Goal: Task Accomplishment & Management: Use online tool/utility

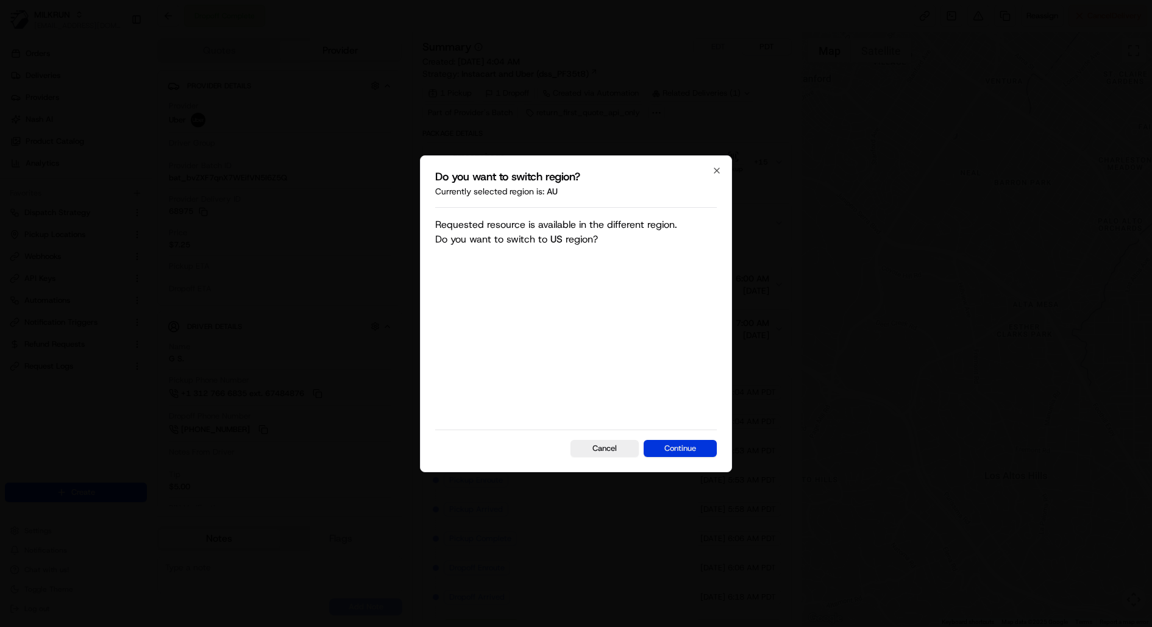
click at [697, 447] on button "Continue" at bounding box center [680, 448] width 73 height 17
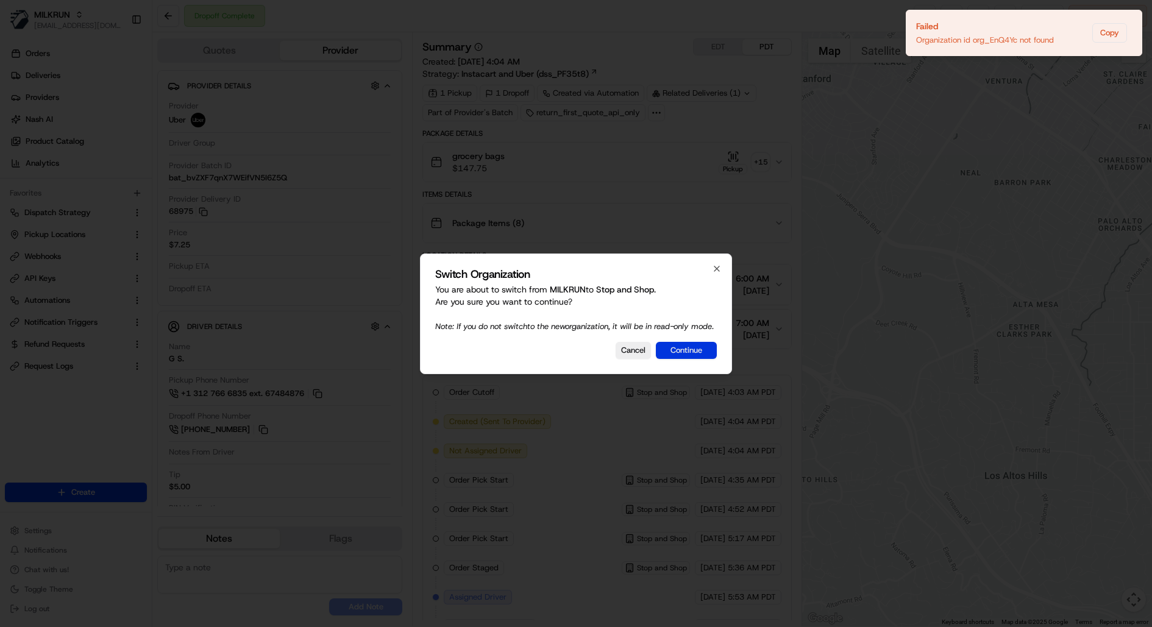
click at [690, 359] on button "Continue" at bounding box center [686, 350] width 61 height 17
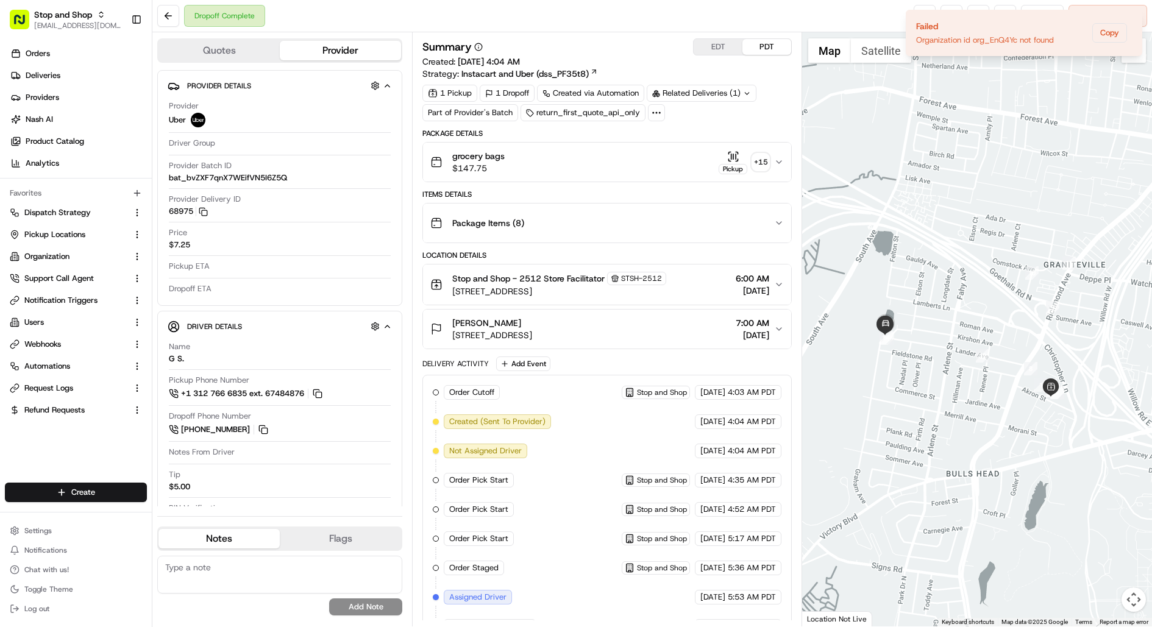
click at [628, 150] on div "grocery bags $147.75 Pickup + 15" at bounding box center [602, 162] width 344 height 24
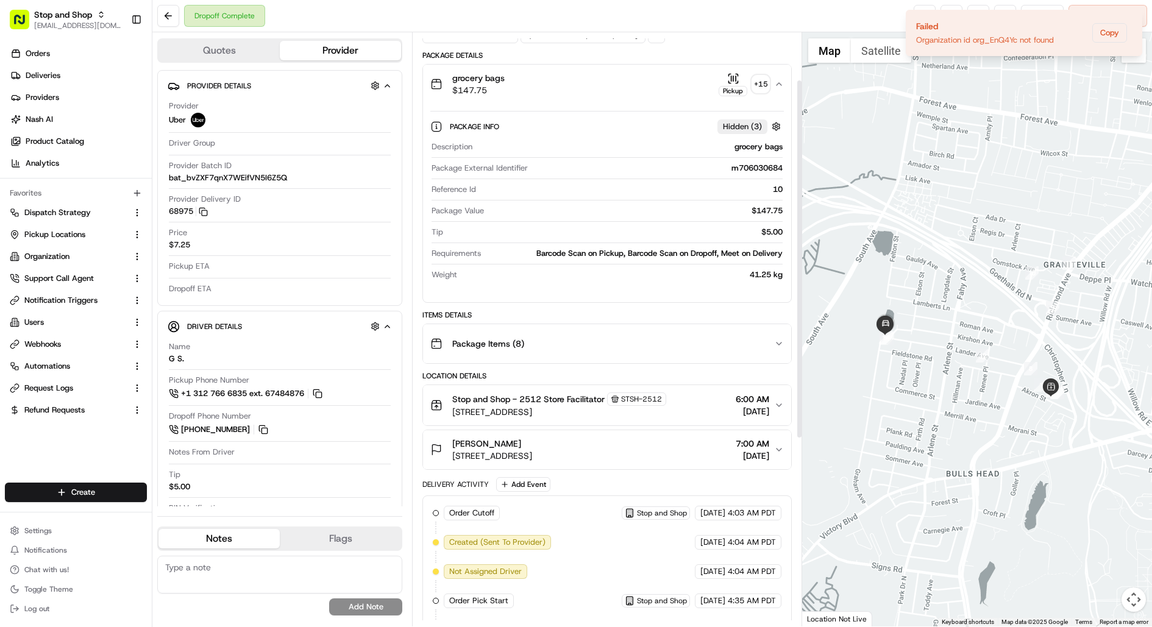
scroll to position [65, 0]
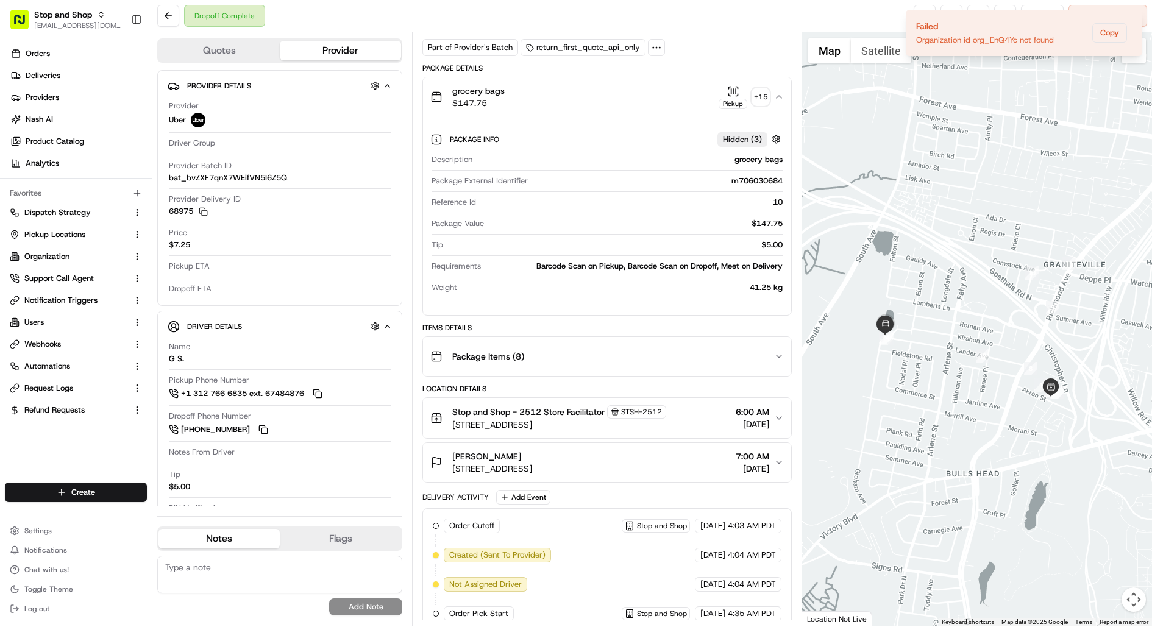
click at [621, 424] on span "[STREET_ADDRESS]" at bounding box center [559, 425] width 214 height 12
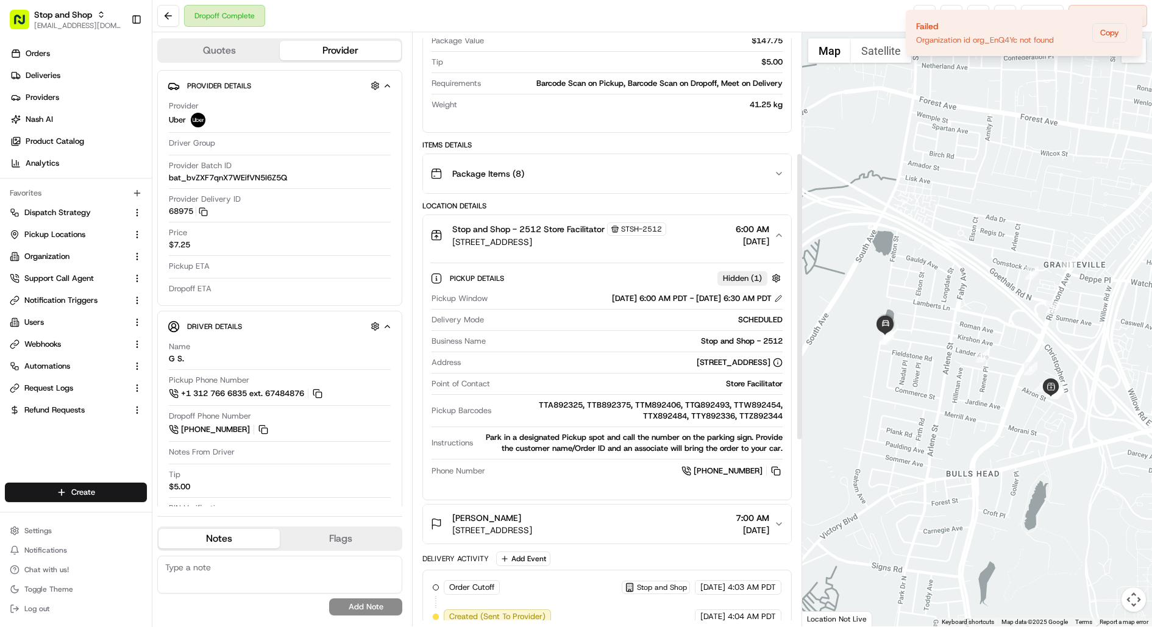
click at [532, 512] on div "[PERSON_NAME]" at bounding box center [492, 518] width 80 height 12
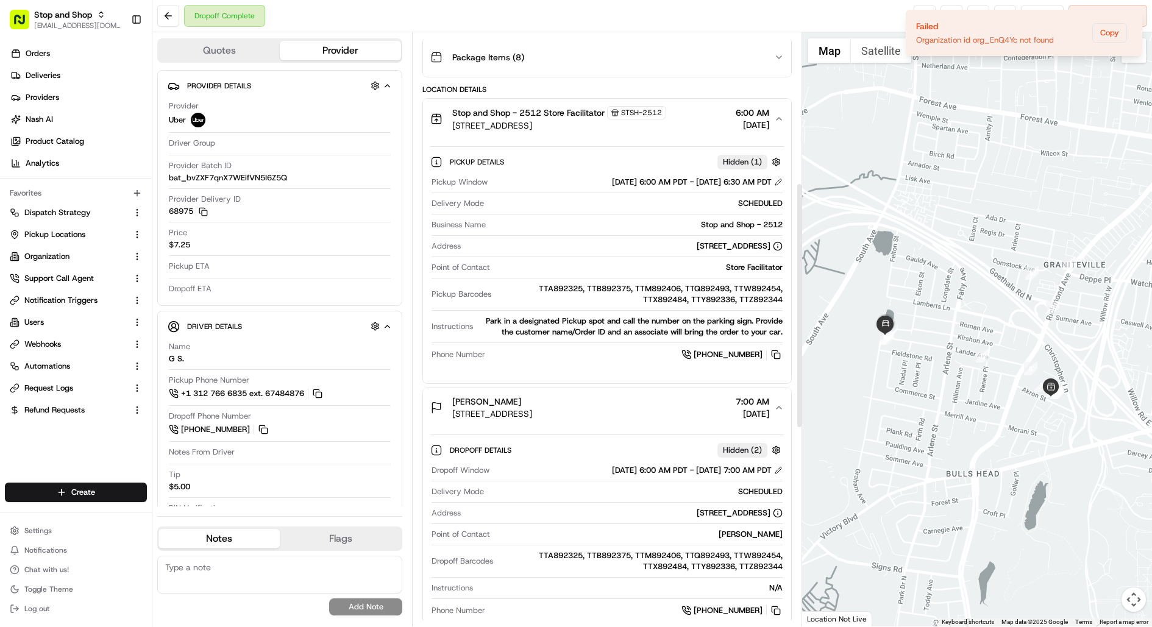
scroll to position [363, 0]
